Goal: Transaction & Acquisition: Purchase product/service

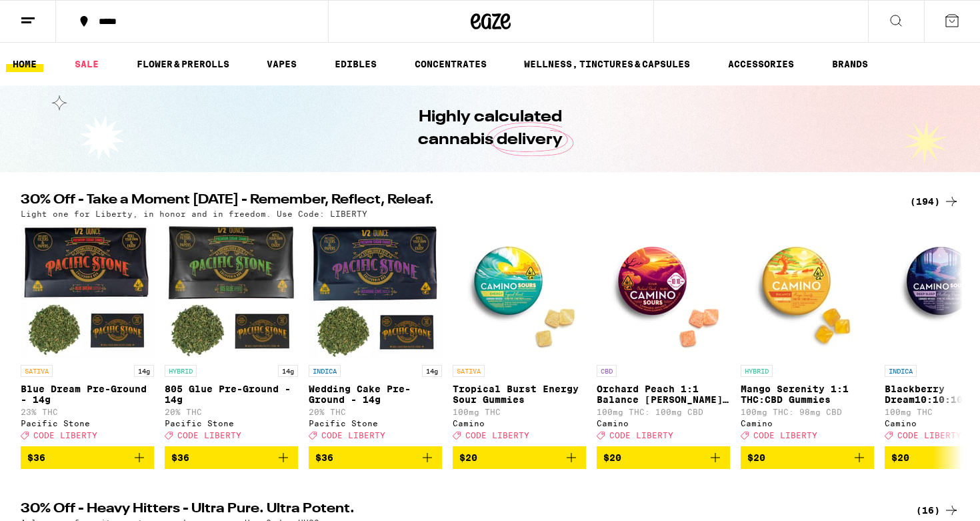
click at [935, 199] on div "(194)" at bounding box center [934, 201] width 49 height 16
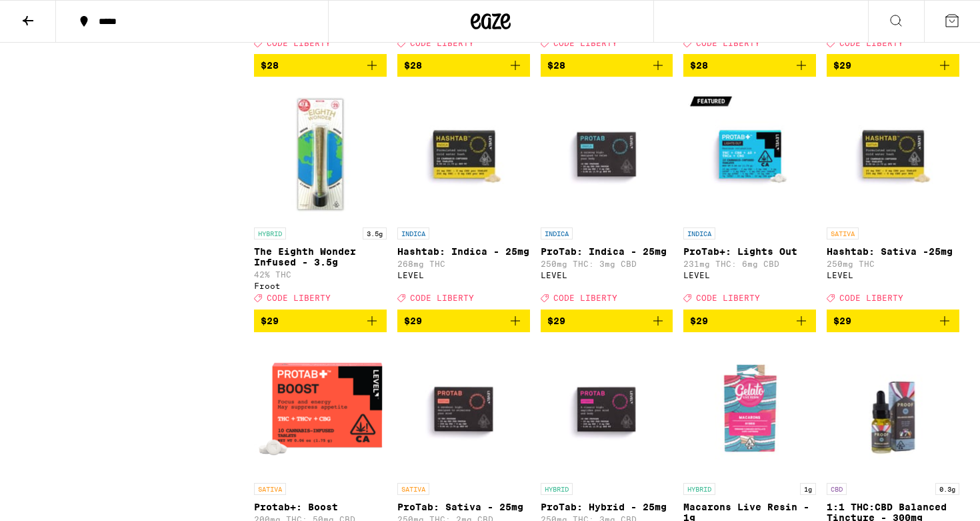
scroll to position [6196, 0]
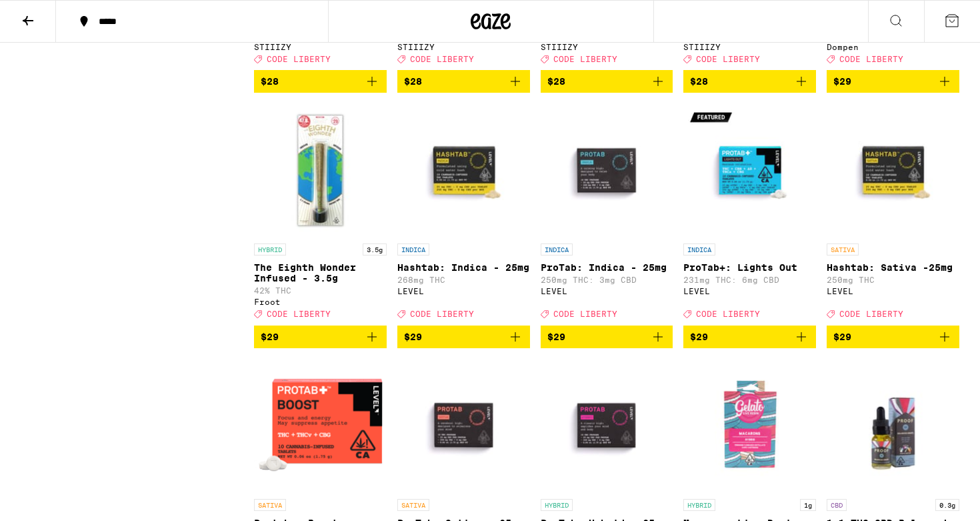
drag, startPoint x: 822, startPoint y: 211, endPoint x: 915, endPoint y: 217, distance: 93.5
copy p "Pineapple Coast"
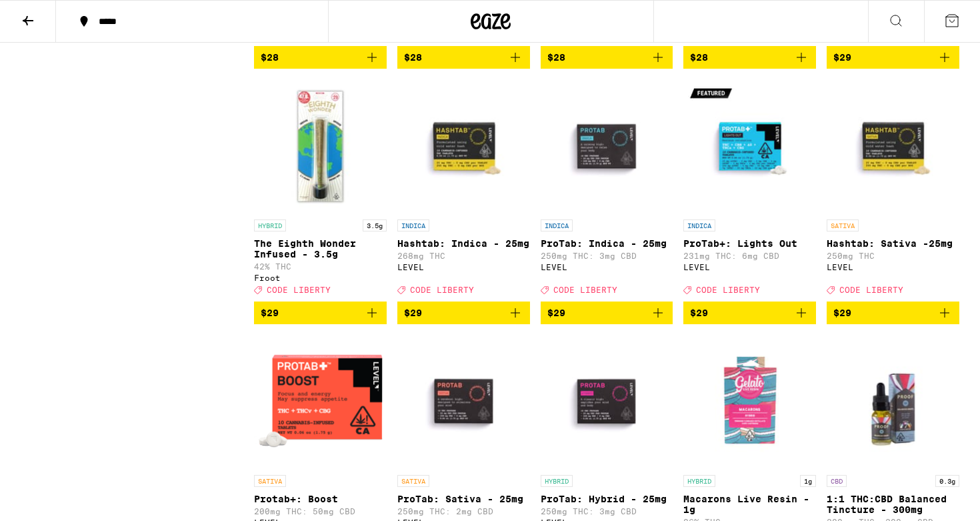
scroll to position [6222, 0]
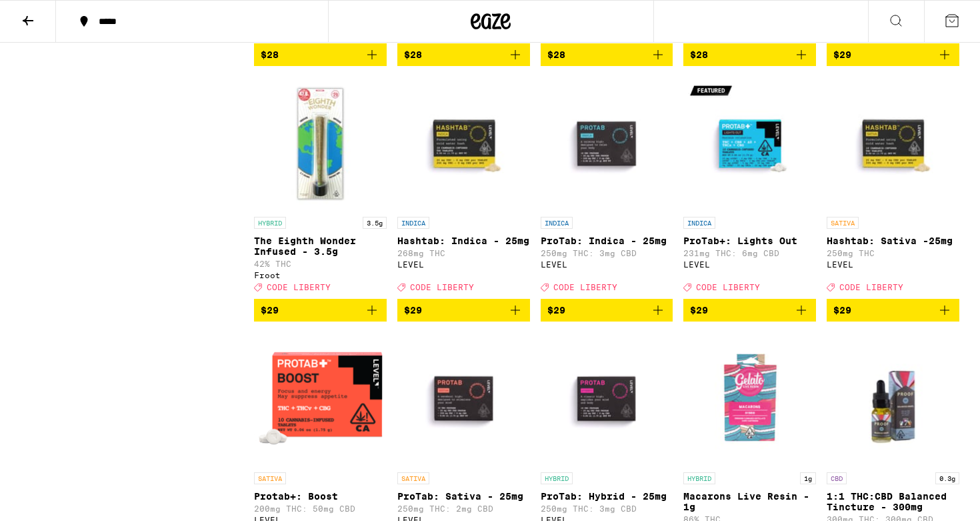
click at [945, 63] on icon "Add to bag" at bounding box center [945, 55] width 16 height 16
click at [945, 63] on icon "Increment" at bounding box center [947, 55] width 12 height 16
click at [949, 38] on button "2" at bounding box center [952, 21] width 56 height 41
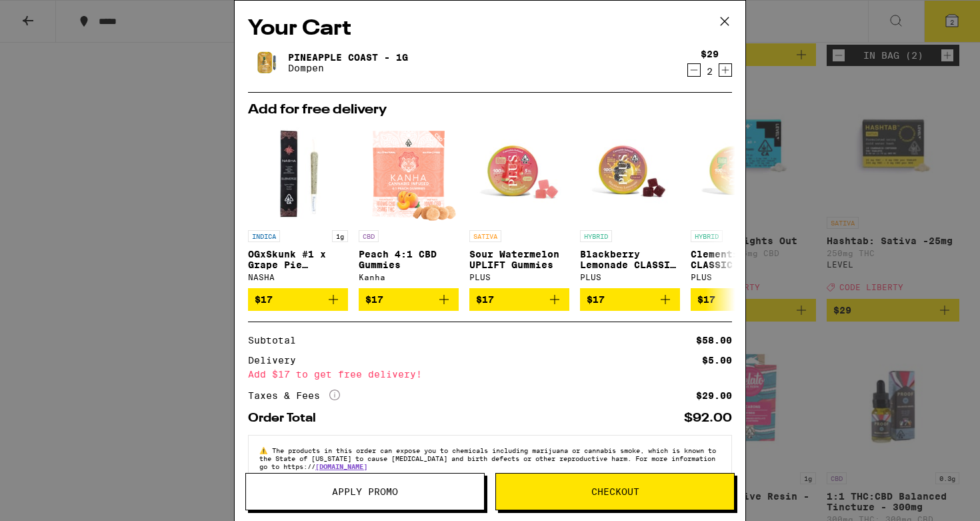
click at [731, 21] on icon at bounding box center [725, 21] width 20 height 20
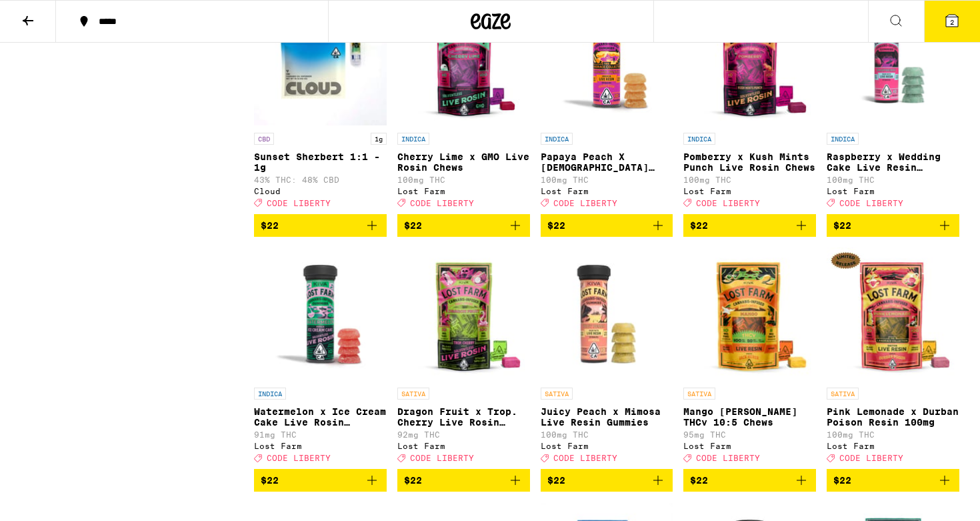
scroll to position [4564, 0]
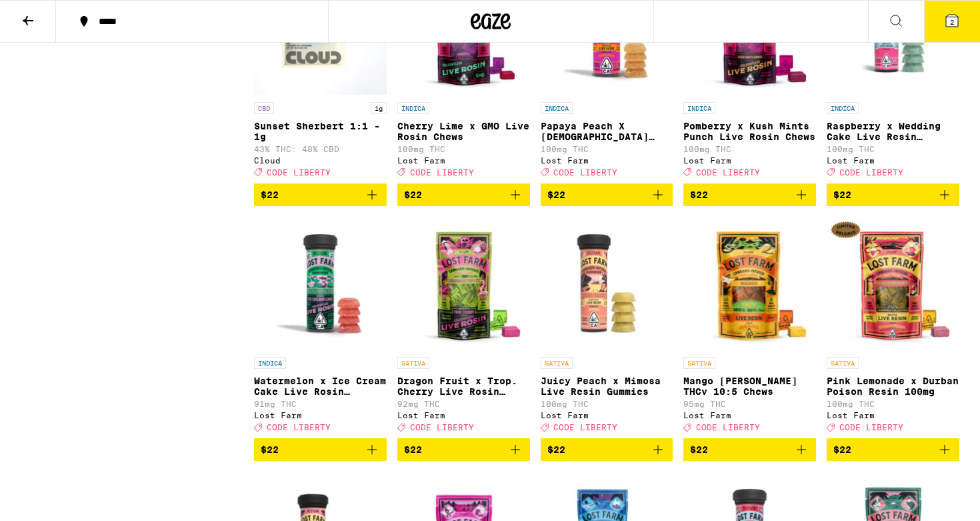
click at [941, 18] on button "2" at bounding box center [952, 21] width 56 height 41
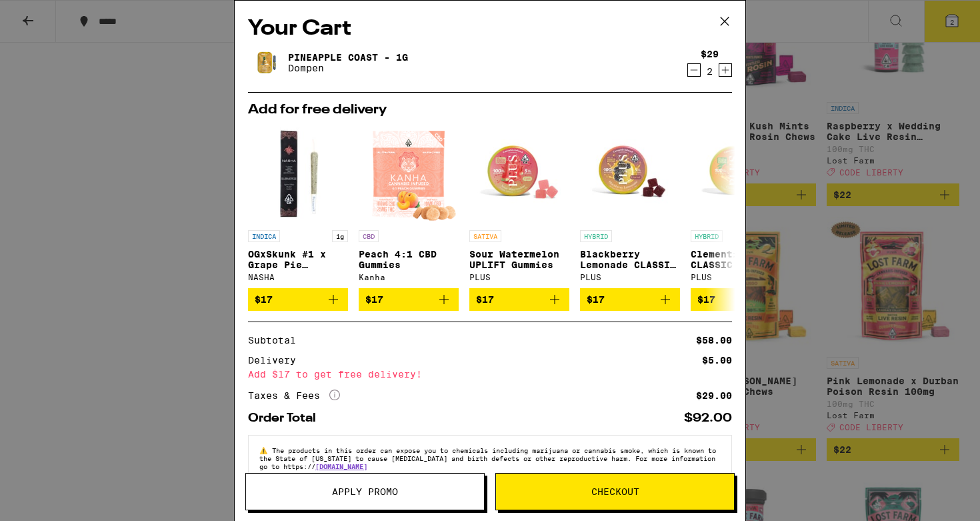
click at [349, 494] on span "Apply Promo" at bounding box center [365, 491] width 66 height 9
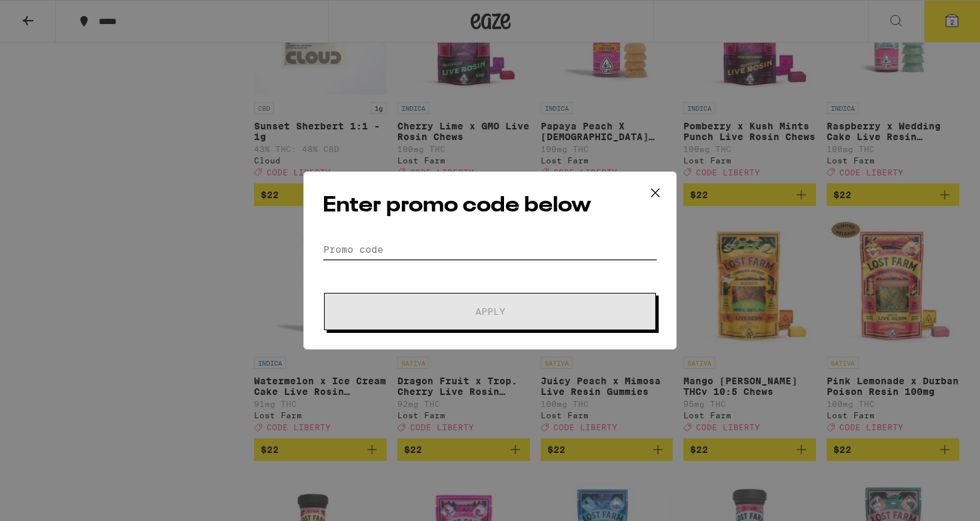
click at [429, 244] on input "Promo Code" at bounding box center [490, 249] width 335 height 20
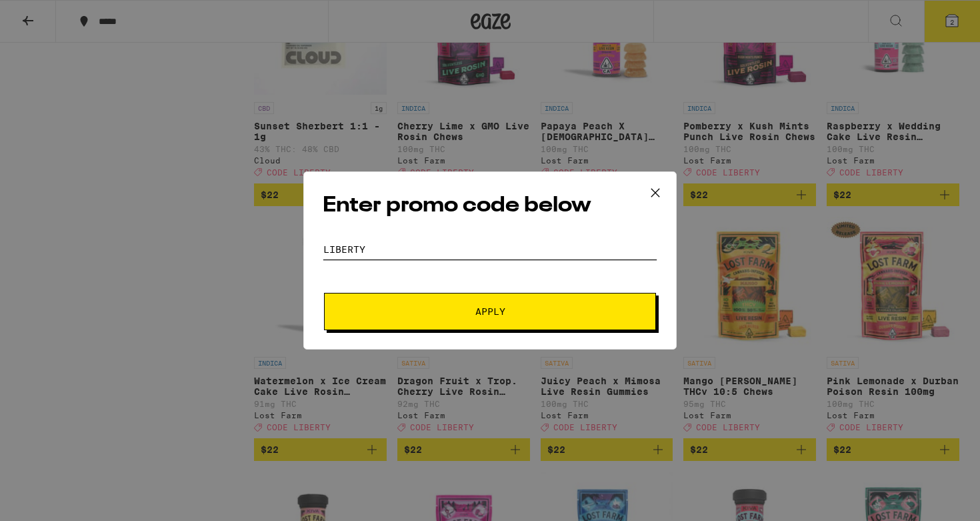
type input "LIBERTY"
click at [483, 317] on button "Apply" at bounding box center [490, 311] width 332 height 37
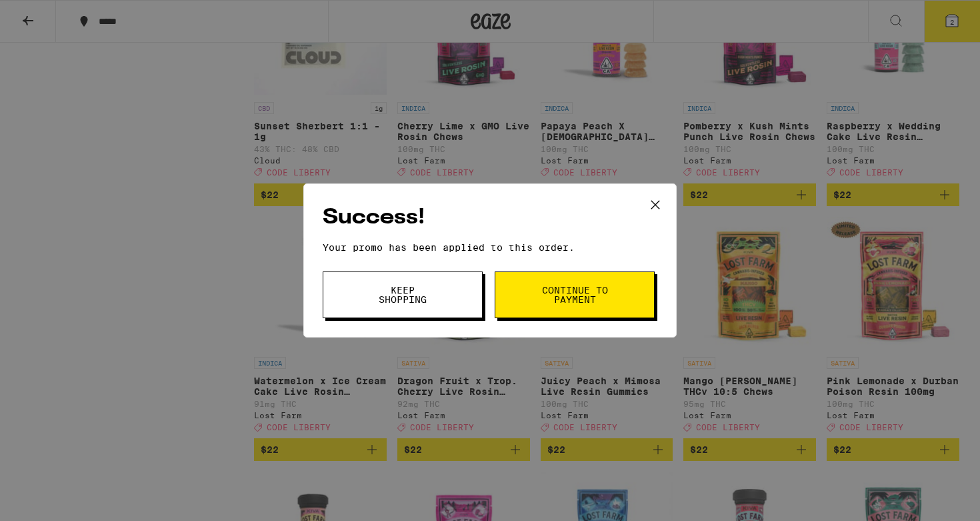
click at [550, 303] on span "Continue to payment" at bounding box center [575, 294] width 68 height 19
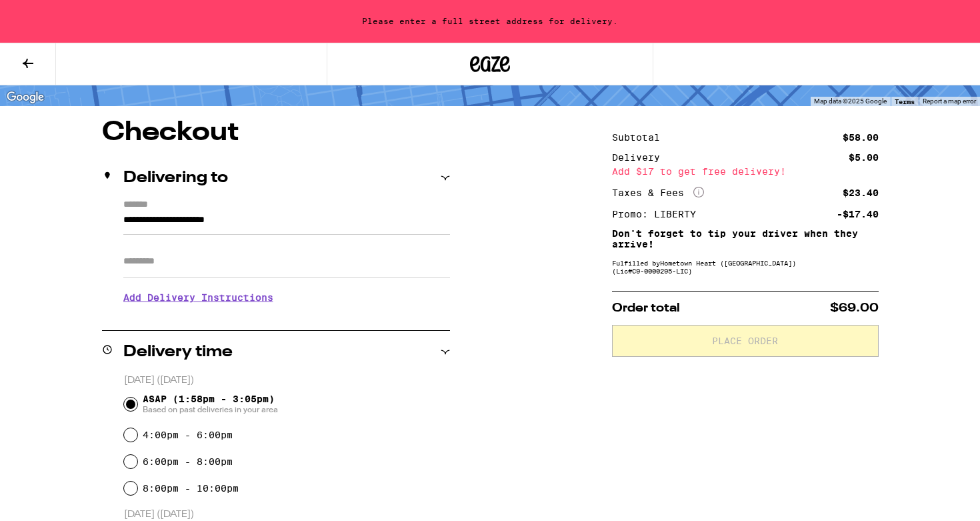
scroll to position [31, 0]
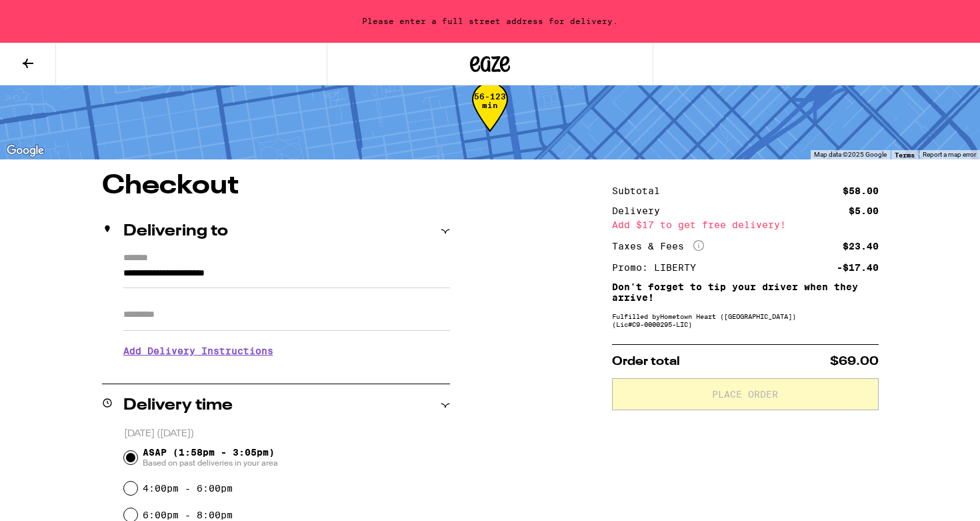
click at [26, 61] on icon at bounding box center [28, 63] width 11 height 9
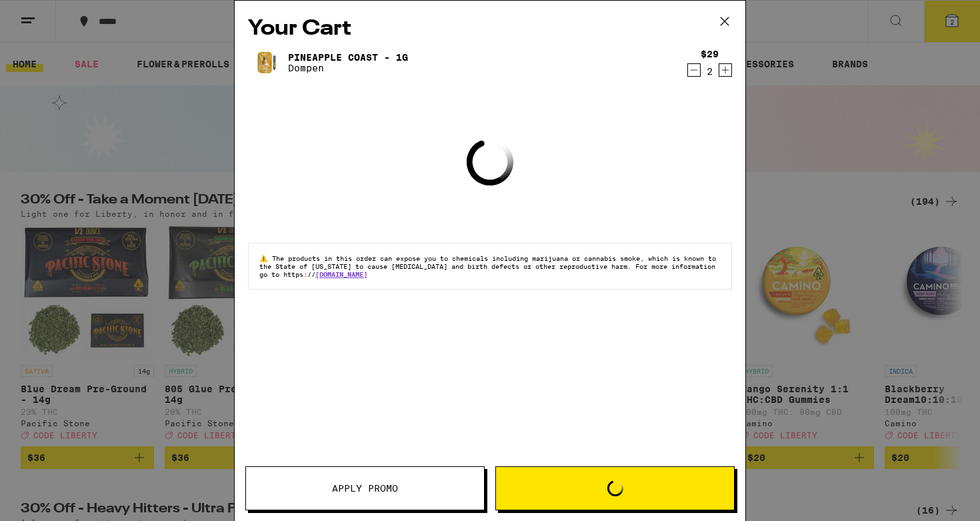
click at [729, 24] on icon at bounding box center [725, 21] width 20 height 20
click at [723, 20] on icon at bounding box center [725, 21] width 20 height 20
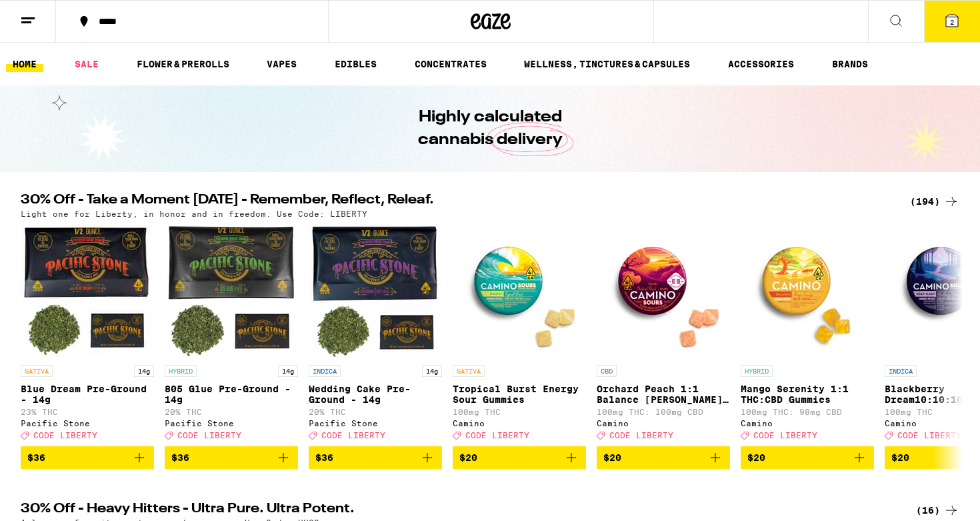
click at [953, 15] on icon at bounding box center [952, 21] width 12 height 12
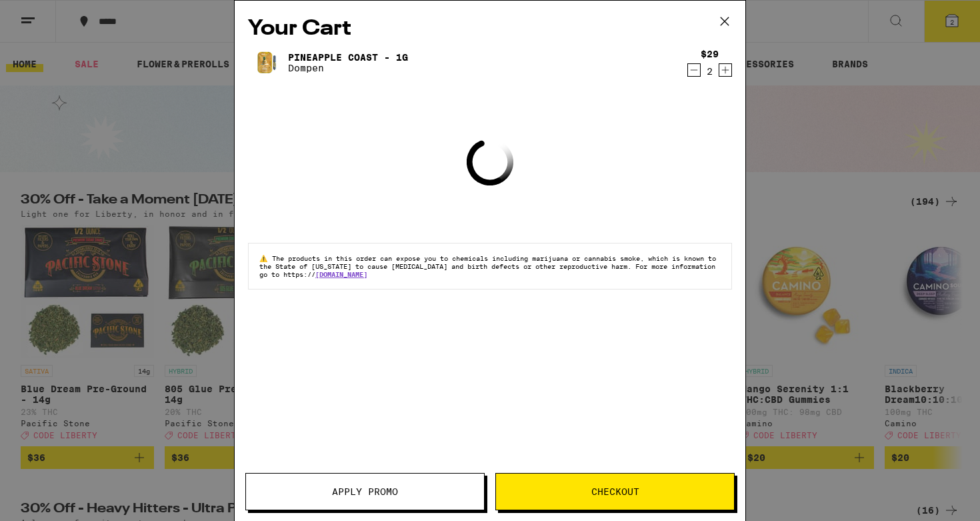
click at [726, 21] on icon at bounding box center [725, 21] width 20 height 20
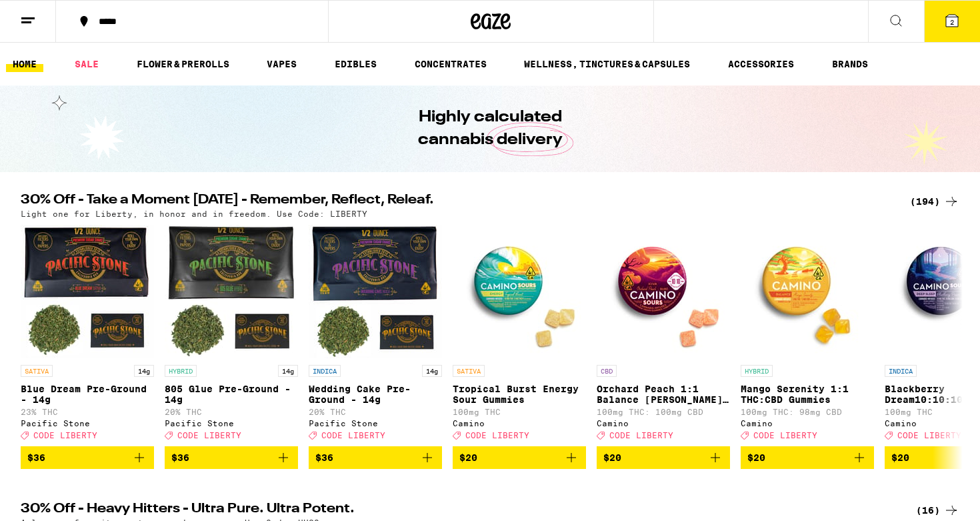
click at [38, 27] on button at bounding box center [28, 22] width 56 height 42
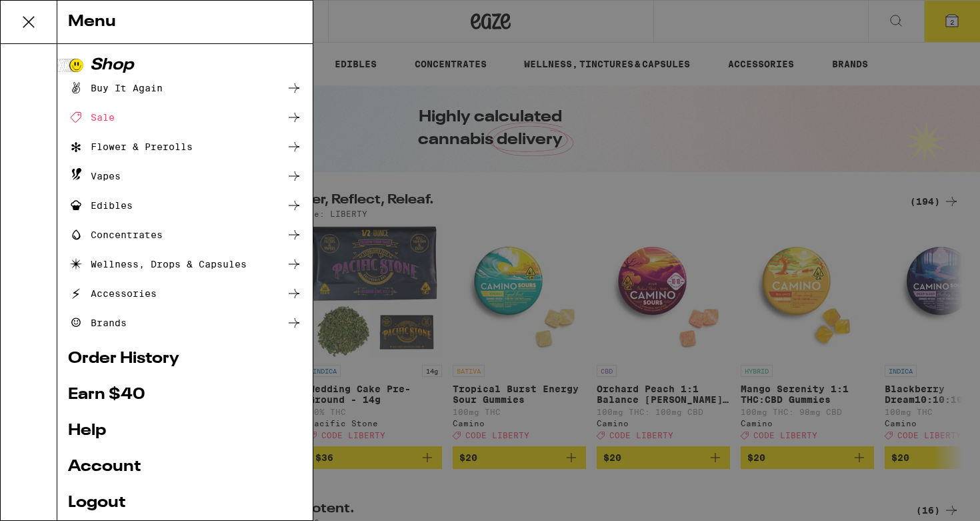
click at [113, 497] on link "Logout" at bounding box center [185, 503] width 234 height 16
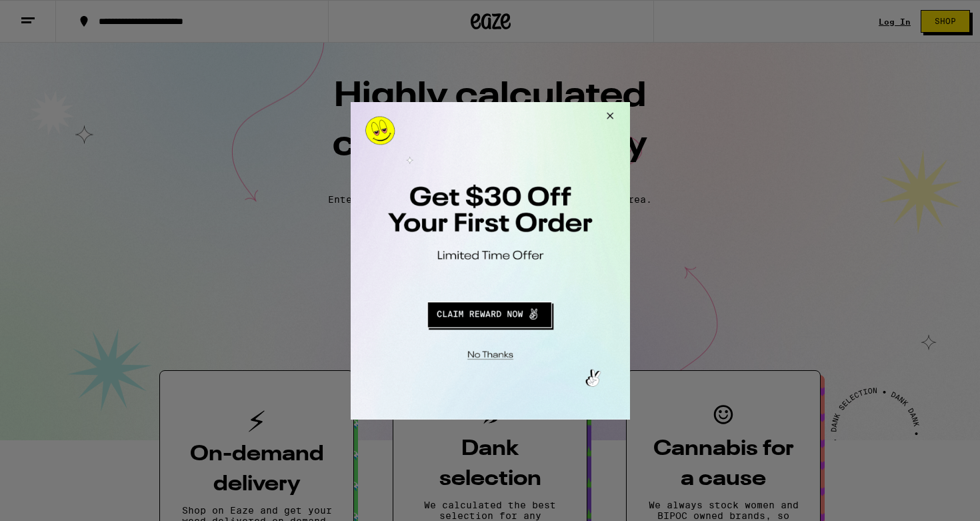
click at [492, 355] on button "Close Modal" at bounding box center [487, 352] width 271 height 21
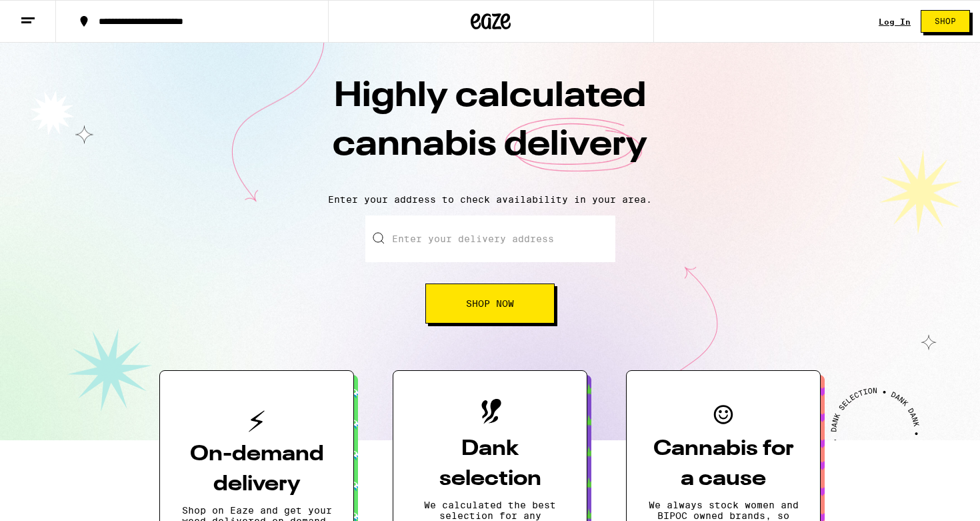
click at [892, 17] on link "Log In" at bounding box center [895, 21] width 32 height 9
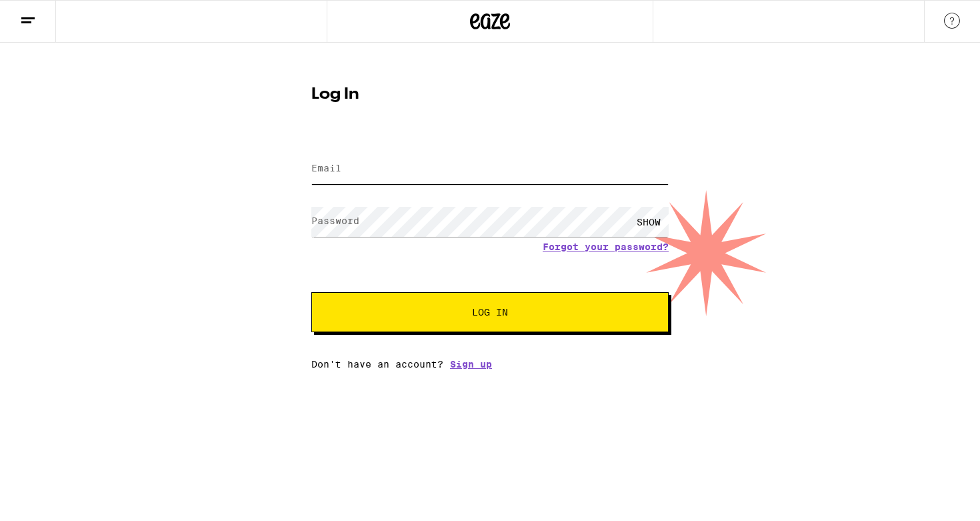
click at [531, 176] on input "Email" at bounding box center [489, 169] width 357 height 30
click at [311, 292] on button "Log In" at bounding box center [489, 312] width 357 height 40
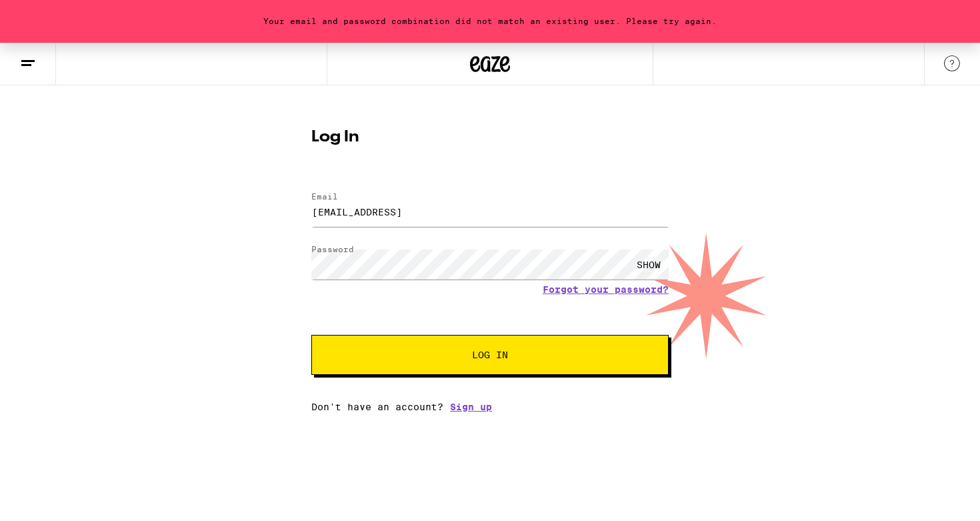
click at [647, 259] on div "SHOW" at bounding box center [649, 264] width 40 height 30
click at [311, 335] on button "Log In" at bounding box center [489, 355] width 357 height 40
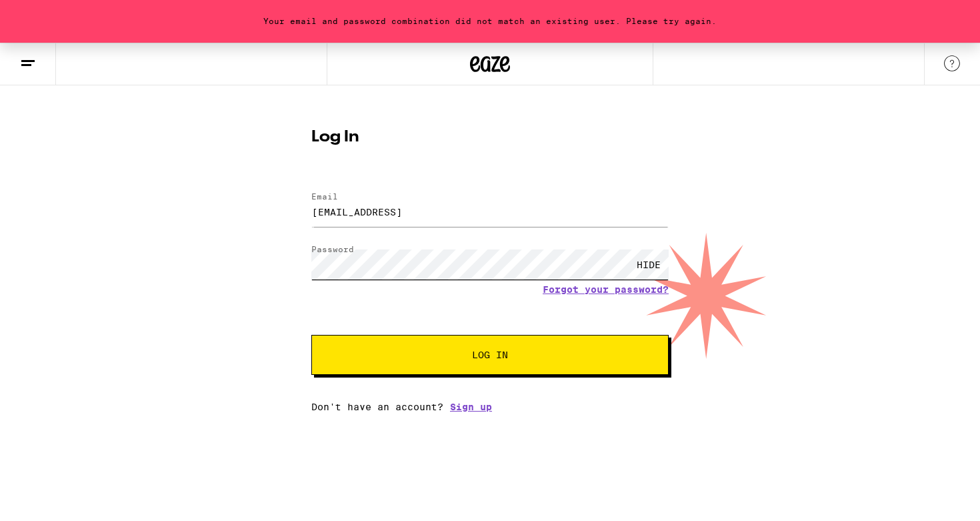
click at [311, 335] on button "Log In" at bounding box center [489, 355] width 357 height 40
click at [450, 215] on input "[EMAIL_ADDRESS]" at bounding box center [489, 212] width 357 height 30
type input "[EMAIL_ADDRESS][DOMAIN_NAME]"
click at [311, 335] on button "Log In" at bounding box center [489, 355] width 357 height 40
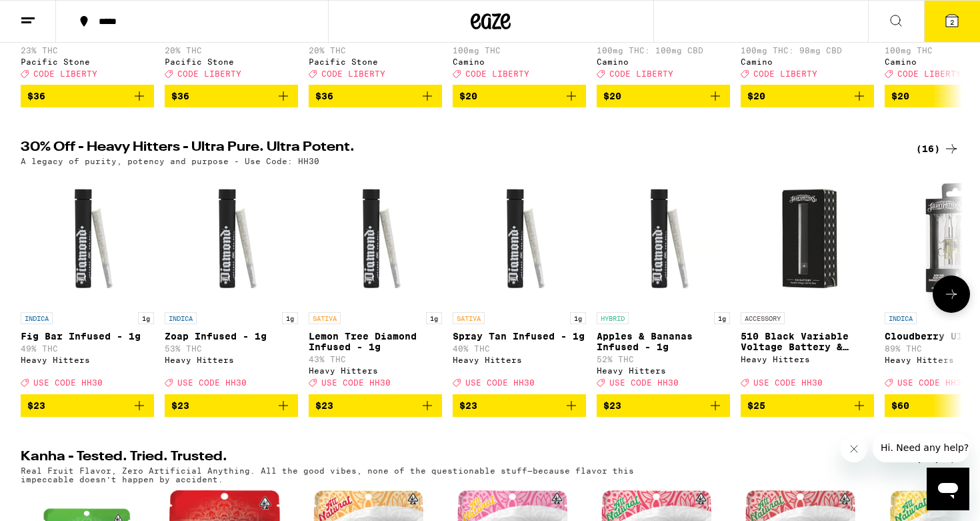
scroll to position [359, 0]
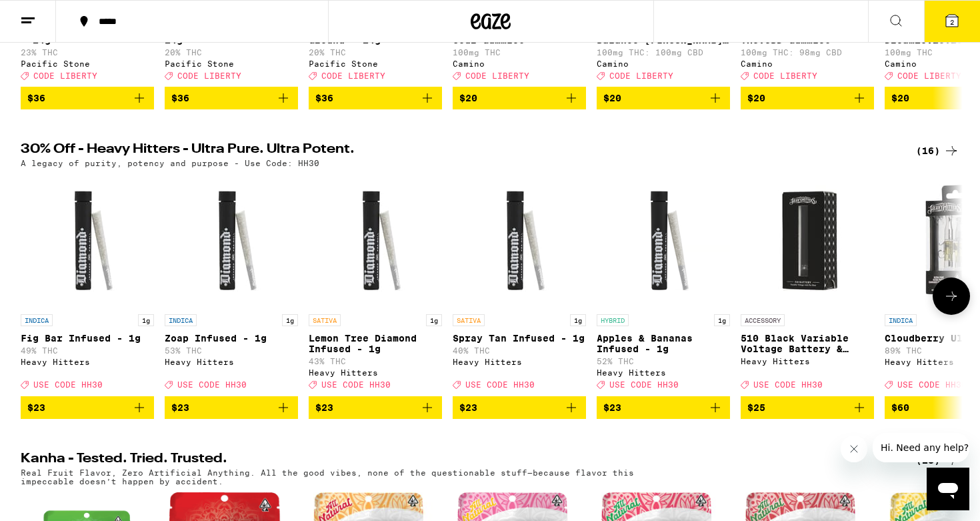
click at [956, 304] on icon at bounding box center [951, 296] width 16 height 16
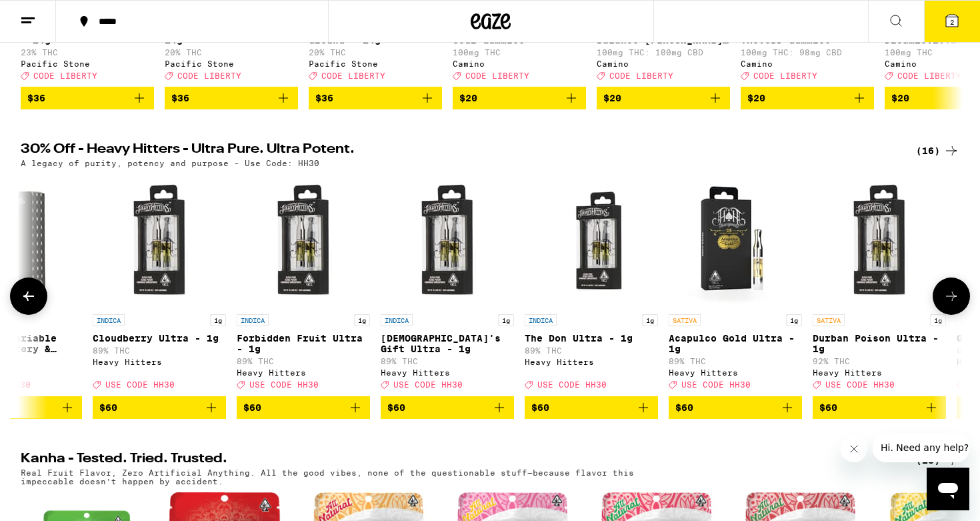
scroll to position [0, 793]
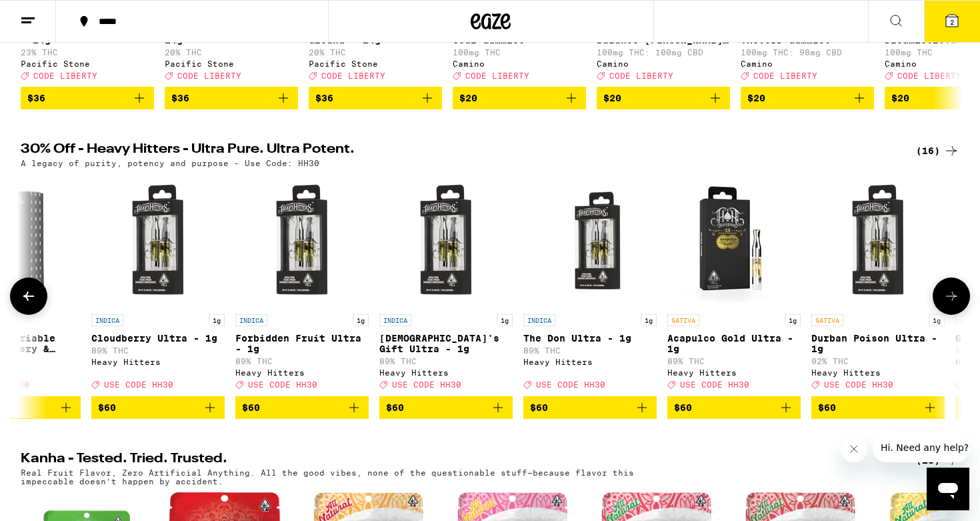
click at [956, 304] on icon at bounding box center [951, 296] width 16 height 16
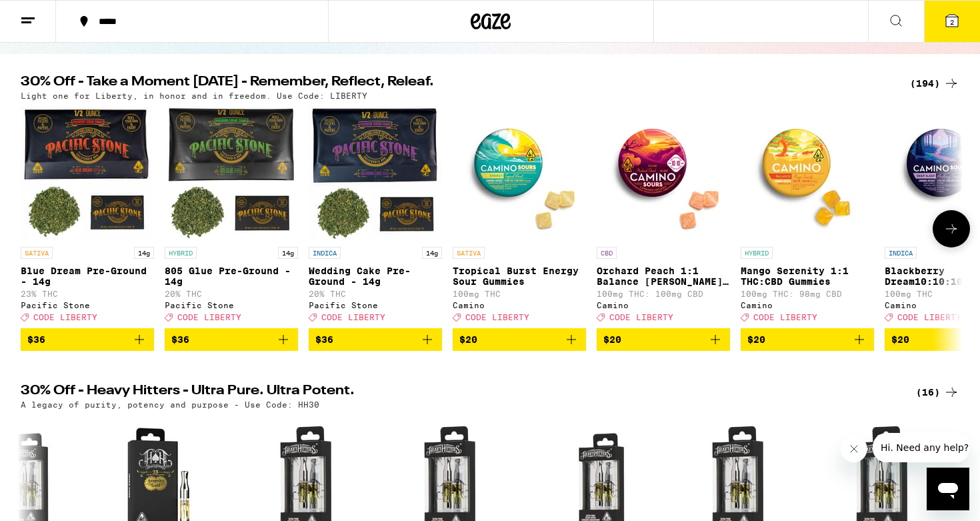
scroll to position [0, 0]
